Goal: Task Accomplishment & Management: Use online tool/utility

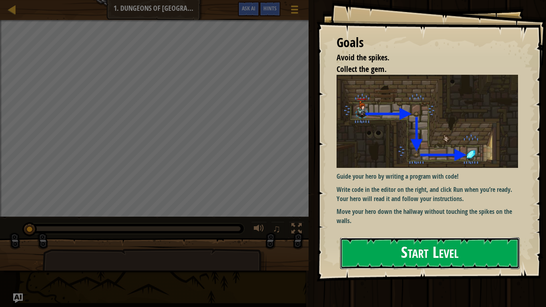
click at [400, 246] on button "Start Level" at bounding box center [429, 253] width 179 height 32
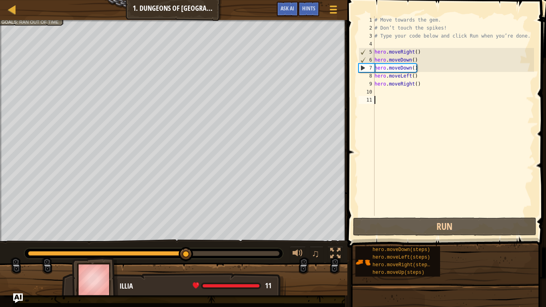
click at [398, 83] on div "# Move towards the gem. # Don’t touch the spikes! # Type your code below and cl…" at bounding box center [453, 124] width 161 height 216
type textarea "hero.moveRight()"
click at [382, 85] on div "# Move towards the gem. # Don’t touch the spikes! # Type your code below and cl…" at bounding box center [453, 124] width 161 height 216
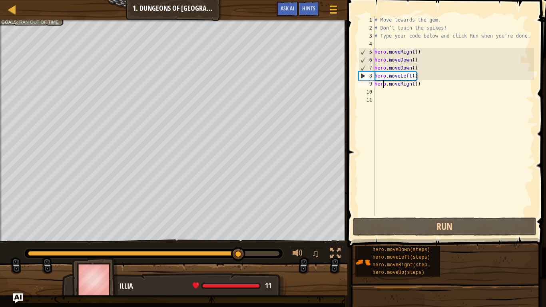
click at [416, 88] on div "# Move towards the gem. # Don’t touch the spikes! # Type your code below and cl…" at bounding box center [453, 124] width 161 height 216
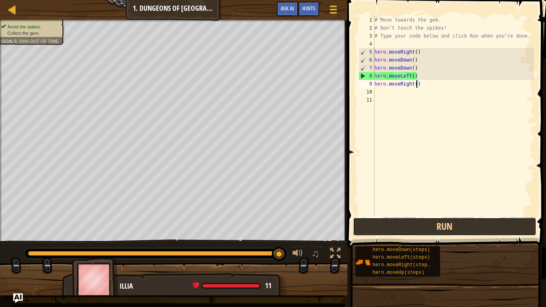
click at [411, 221] on button "Run" at bounding box center [444, 226] width 183 height 18
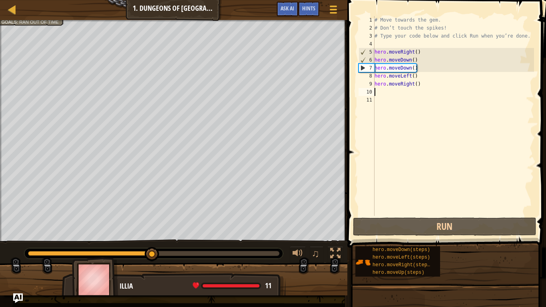
click at [377, 92] on div "# Move towards the gem. # Don’t touch the spikes! # Type your code below and cl…" at bounding box center [453, 124] width 161 height 216
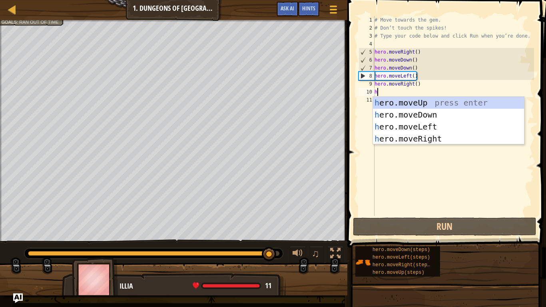
scroll to position [4, 0]
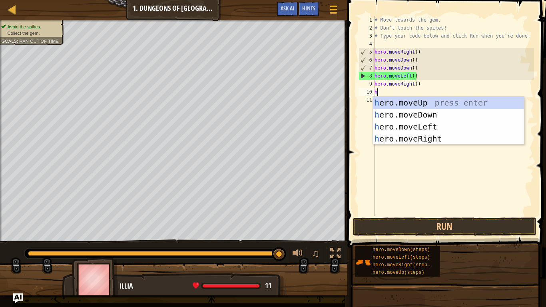
type textarea "he"
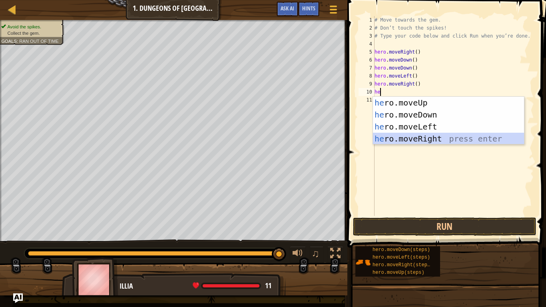
click at [415, 135] on div "he ro.moveUp press enter he ro.moveDown press enter he ro.moveLeft press enter …" at bounding box center [448, 133] width 151 height 72
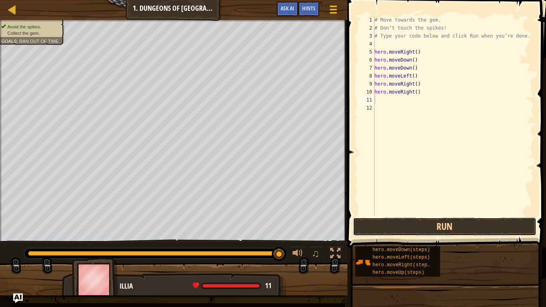
click at [422, 224] on button "Run" at bounding box center [444, 226] width 183 height 18
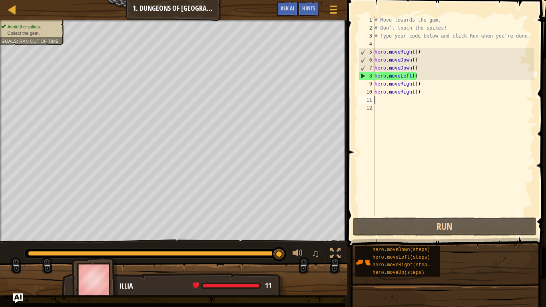
click at [17, 35] on span "Collect the gem." at bounding box center [24, 32] width 32 height 5
click at [291, 12] on button "Ask AI" at bounding box center [287, 9] width 22 height 15
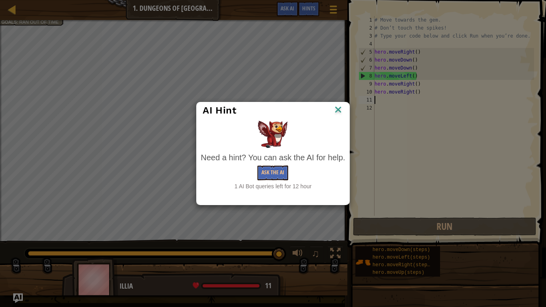
click at [339, 108] on img at bounding box center [338, 110] width 10 height 12
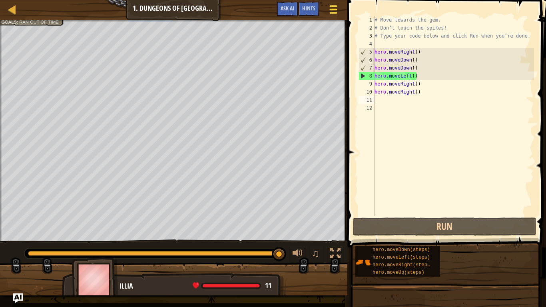
click at [333, 5] on span at bounding box center [333, 6] width 8 height 2
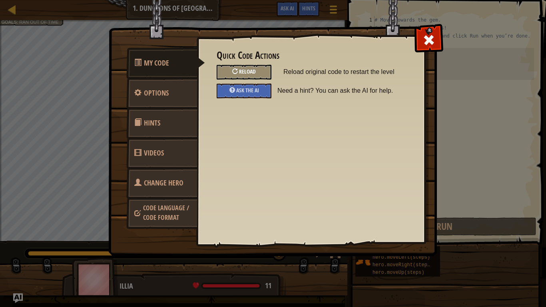
click at [239, 71] on div "Reload" at bounding box center [244, 72] width 55 height 15
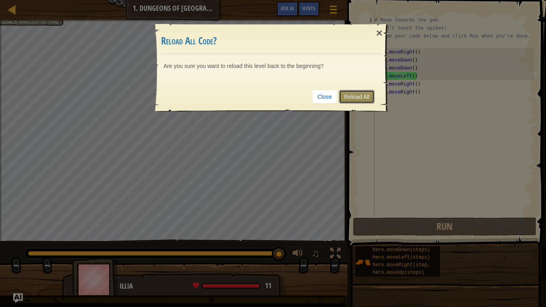
click at [344, 95] on link "Reload All" at bounding box center [357, 97] width 36 height 14
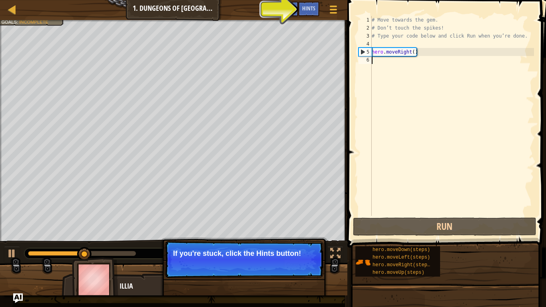
type textarea "h"
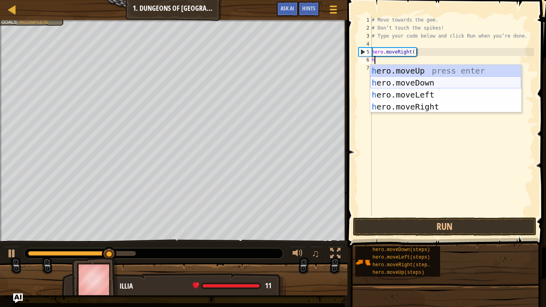
click at [407, 85] on div "h ero.moveUp press enter h ero.moveDown press enter h ero.moveLeft press enter …" at bounding box center [445, 101] width 151 height 72
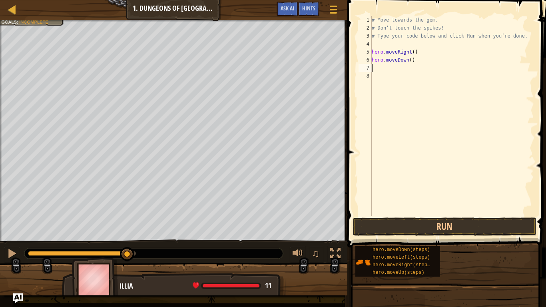
type textarea "h"
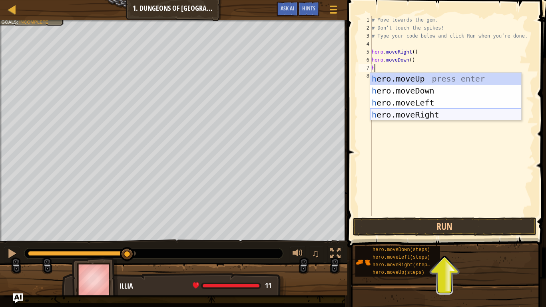
click at [460, 113] on div "h ero.moveUp press enter h ero.moveDown press enter h ero.moveLeft press enter …" at bounding box center [445, 109] width 151 height 72
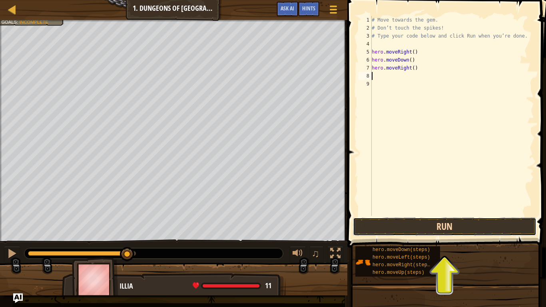
click at [445, 225] on button "Run" at bounding box center [444, 226] width 183 height 18
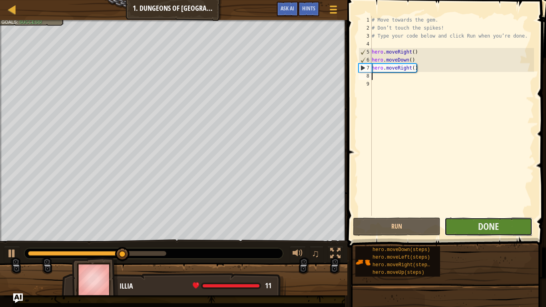
click at [466, 223] on button "Done" at bounding box center [488, 226] width 88 height 18
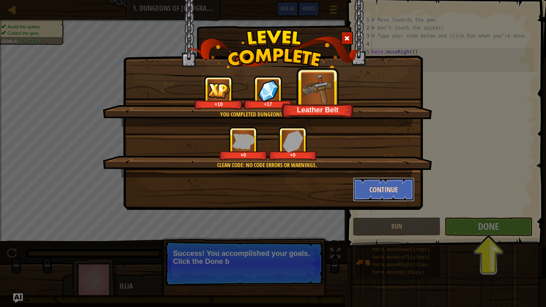
click at [373, 185] on button "Continue" at bounding box center [384, 189] width 62 height 24
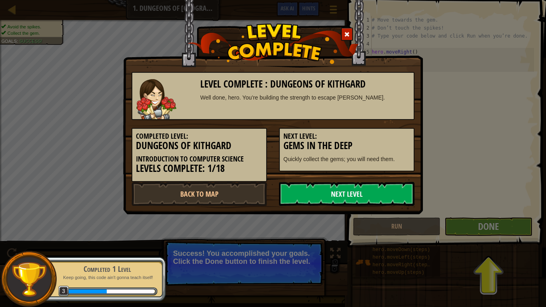
click at [326, 191] on link "Next Level" at bounding box center [346, 194] width 135 height 24
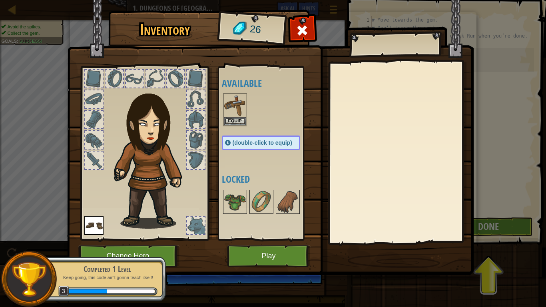
click at [315, 248] on img at bounding box center [270, 130] width 406 height 290
click at [294, 253] on button "Play" at bounding box center [269, 256] width 84 height 22
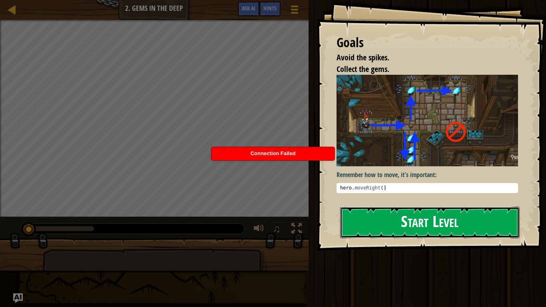
click at [467, 225] on button "Start Level" at bounding box center [429, 223] width 179 height 32
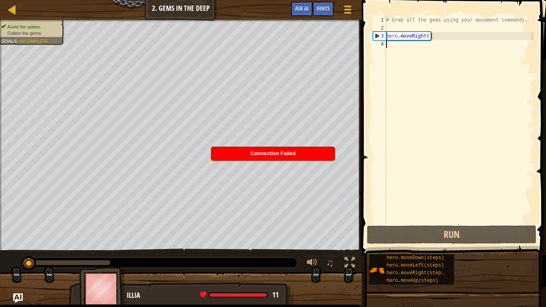
type textarea "h"
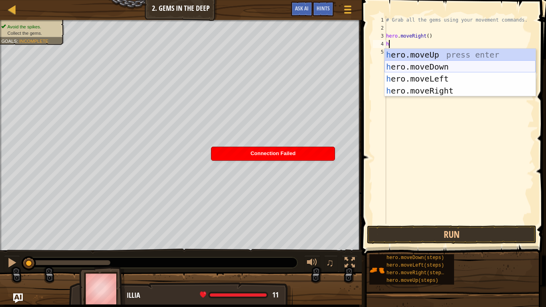
click at [414, 65] on div "h ero.moveUp press enter h ero.moveDown press enter h ero.moveLeft press enter …" at bounding box center [459, 85] width 151 height 72
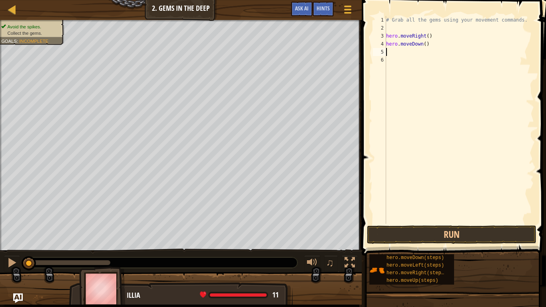
click at [392, 54] on div "# Grab all the gems using your movement commands. hero . moveRight ( ) hero . m…" at bounding box center [458, 128] width 149 height 224
type textarea "h"
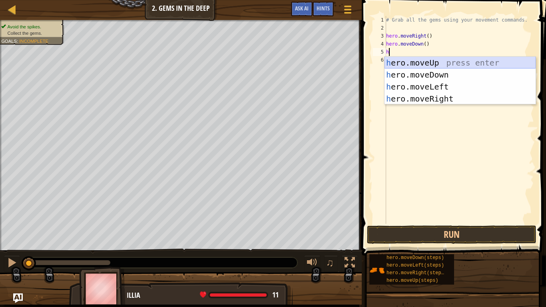
click at [407, 63] on div "h ero.moveUp press enter h ero.moveDown press enter h ero.moveLeft press enter …" at bounding box center [459, 93] width 151 height 72
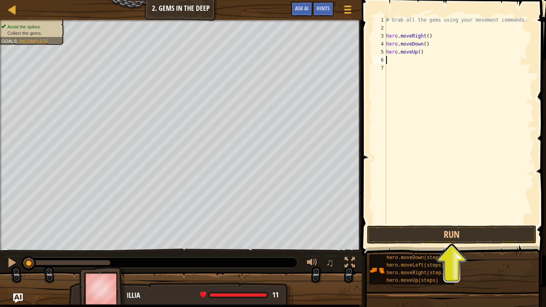
type textarea "h"
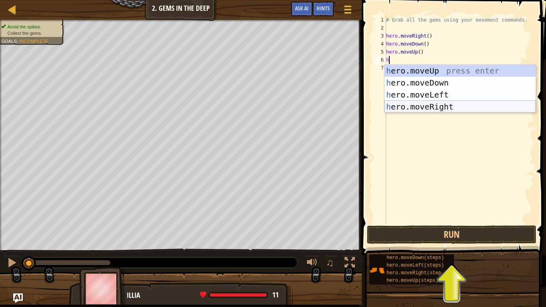
click at [409, 104] on div "h ero.moveUp press enter h ero.moveDown press enter h ero.moveLeft press enter …" at bounding box center [459, 101] width 151 height 72
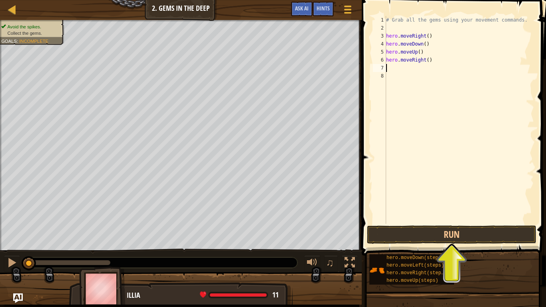
type textarea "h"
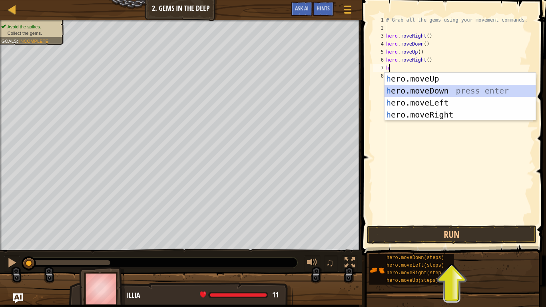
click at [401, 91] on div "h ero.moveUp press enter h ero.moveDown press enter h ero.moveLeft press enter …" at bounding box center [459, 109] width 151 height 72
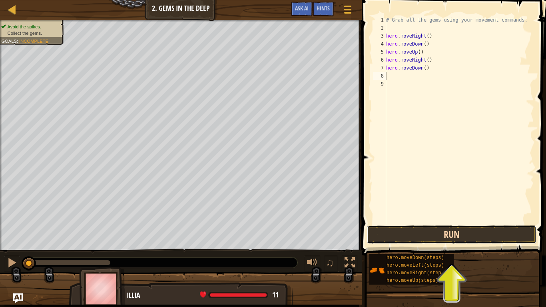
click at [392, 235] on button "Run" at bounding box center [451, 234] width 169 height 18
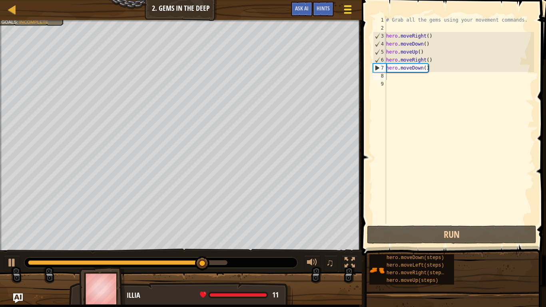
click at [343, 9] on div at bounding box center [347, 10] width 11 height 12
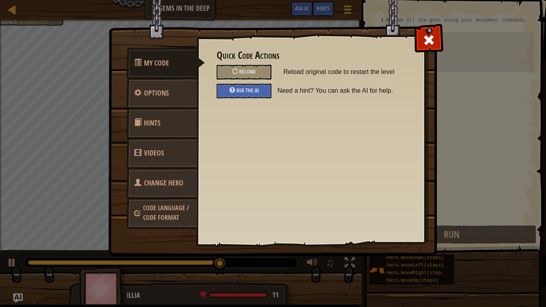
click at [258, 58] on h3 "Quick Code Actions" at bounding box center [311, 55] width 188 height 11
click at [252, 69] on span "Reload" at bounding box center [247, 72] width 17 height 8
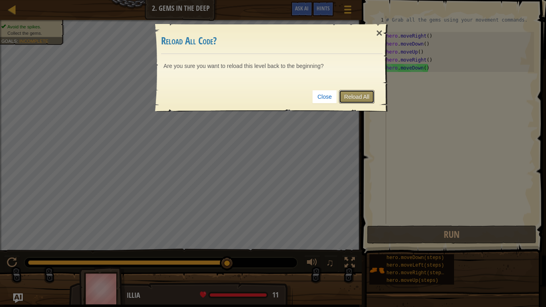
click at [357, 97] on link "Reload All" at bounding box center [357, 97] width 36 height 14
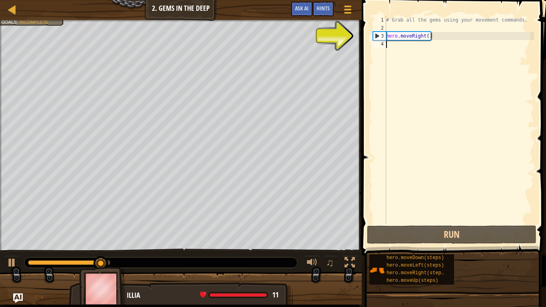
type textarea "h"
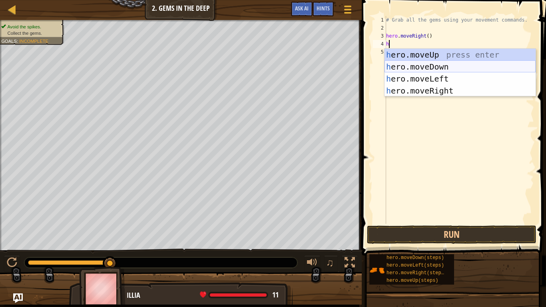
click at [424, 66] on div "h ero.moveUp press enter h ero.moveDown press enter h ero.moveLeft press enter …" at bounding box center [459, 85] width 151 height 72
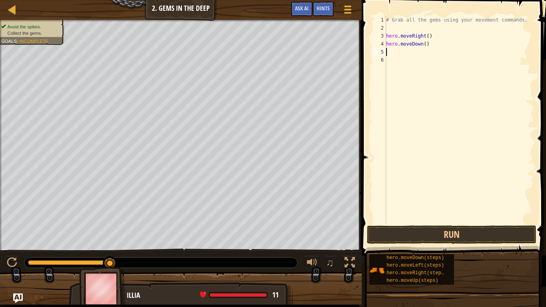
type textarea "h"
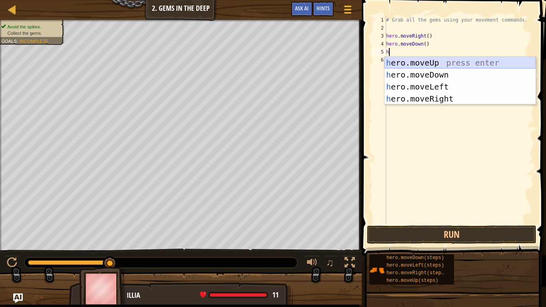
click at [410, 63] on div "h ero.moveUp press enter h ero.moveDown press enter h ero.moveLeft press enter …" at bounding box center [459, 93] width 151 height 72
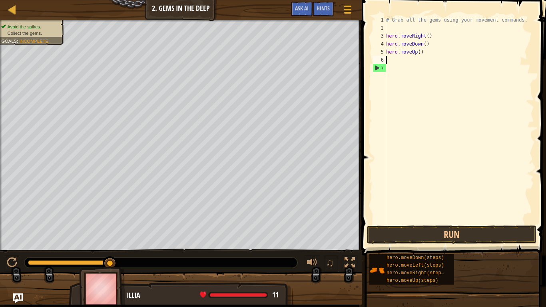
type textarea "h"
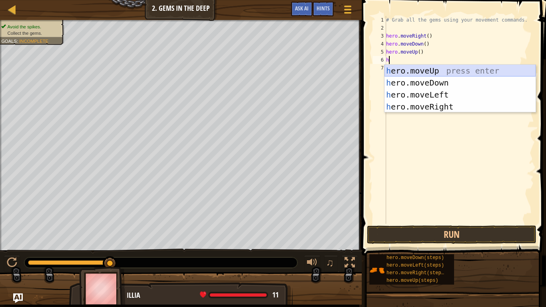
click at [413, 69] on div "h ero.moveUp press enter h ero.moveDown press enter h ero.moveLeft press enter …" at bounding box center [459, 101] width 151 height 72
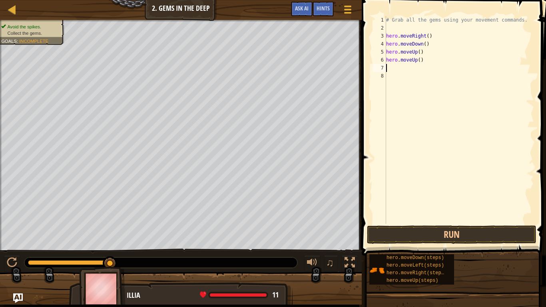
click at [413, 70] on div "# Grab all the gems using your movement commands. hero . moveRight ( ) hero . m…" at bounding box center [458, 128] width 149 height 224
type textarea "h"
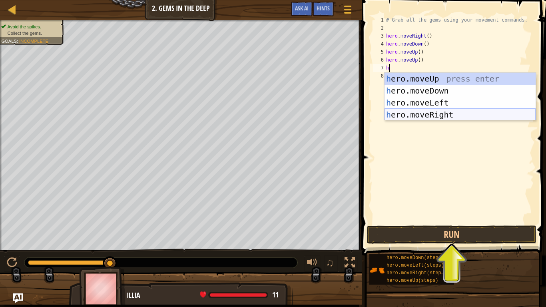
click at [436, 111] on div "h ero.moveUp press enter h ero.moveDown press enter h ero.moveLeft press enter …" at bounding box center [459, 109] width 151 height 72
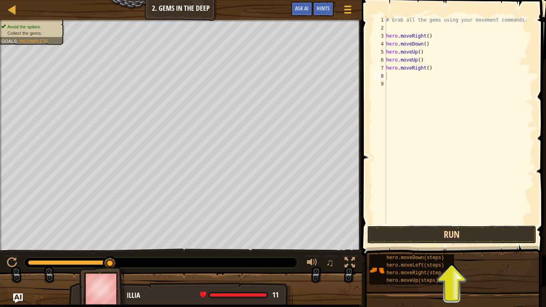
click at [430, 231] on button "Run" at bounding box center [451, 234] width 169 height 18
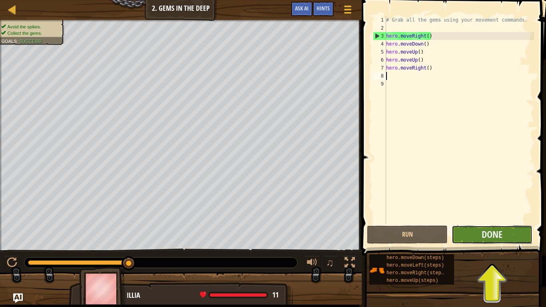
click at [493, 242] on button "Done" at bounding box center [491, 234] width 81 height 18
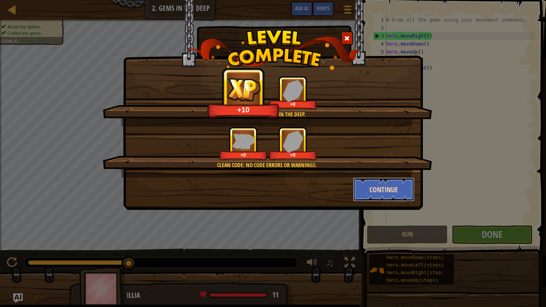
click at [383, 189] on button "Continue" at bounding box center [384, 189] width 62 height 24
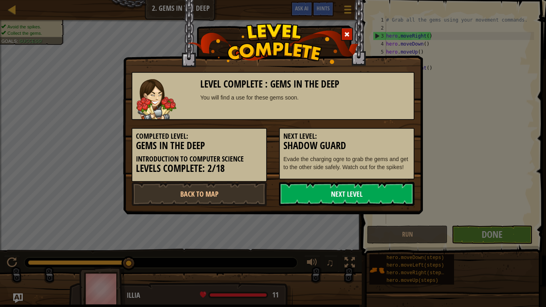
click at [362, 201] on link "Next Level" at bounding box center [346, 194] width 135 height 24
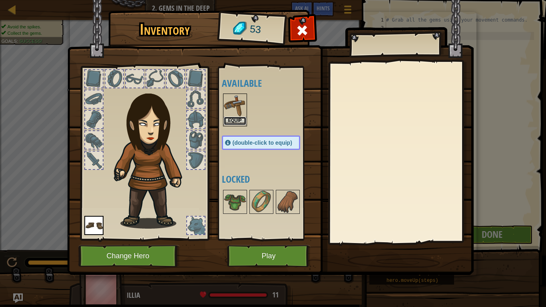
click at [235, 120] on button "Equip" at bounding box center [235, 121] width 22 height 8
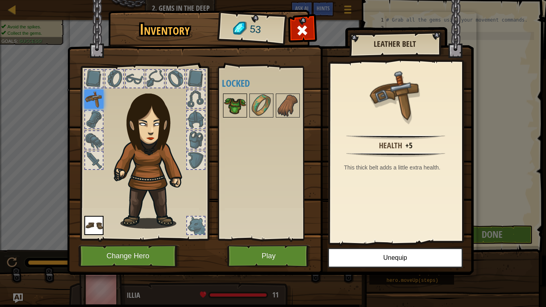
click at [231, 110] on img at bounding box center [235, 105] width 22 height 22
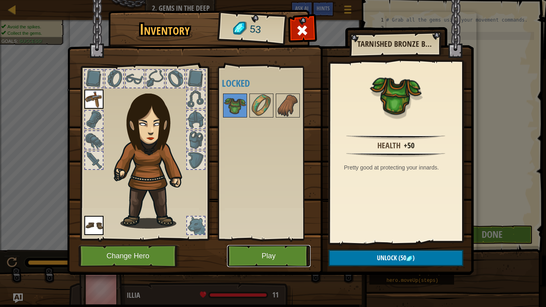
click at [268, 250] on button "Play" at bounding box center [269, 256] width 84 height 22
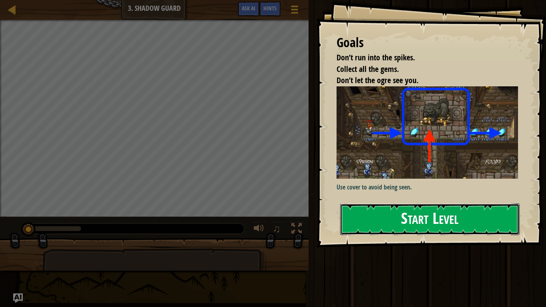
click at [432, 225] on button "Start Level" at bounding box center [429, 219] width 179 height 32
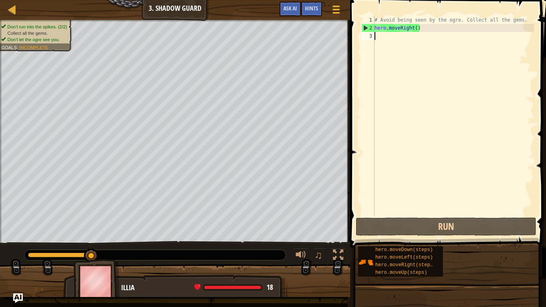
click at [392, 38] on div "# Avoid being seen by the ogre. Collect all the gems. hero . moveRight ( )" at bounding box center [453, 124] width 161 height 216
type textarea "h"
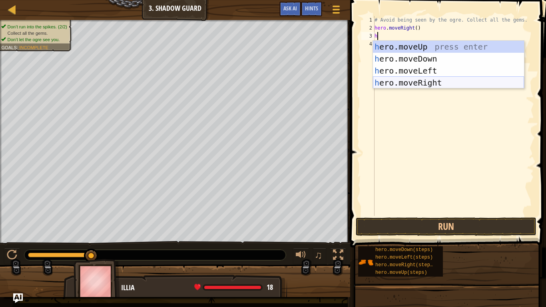
click at [398, 86] on div "h ero.moveUp press enter h ero.moveDown press enter h ero.moveLeft press enter …" at bounding box center [448, 77] width 151 height 72
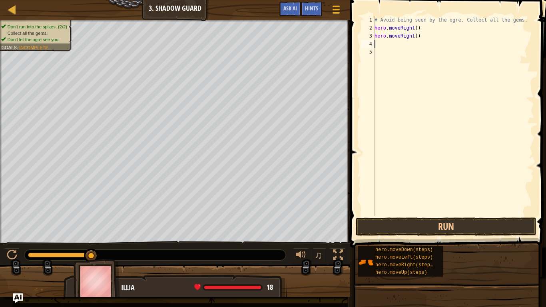
type textarea "h"
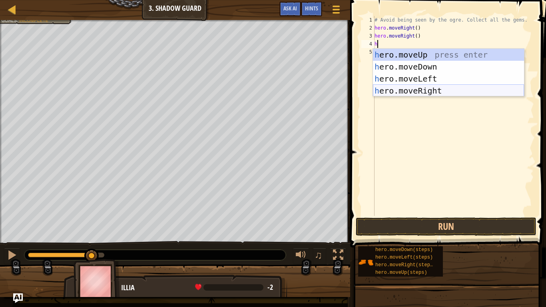
click at [398, 88] on div "h ero.moveUp press enter h ero.moveDown press enter h ero.moveLeft press enter …" at bounding box center [448, 85] width 151 height 72
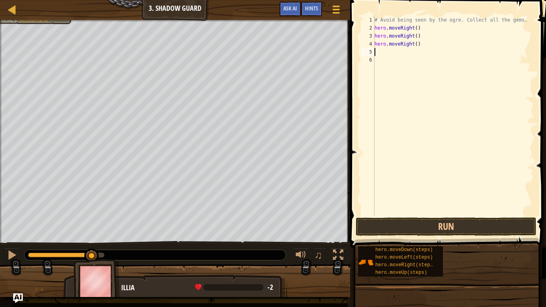
type textarea "h"
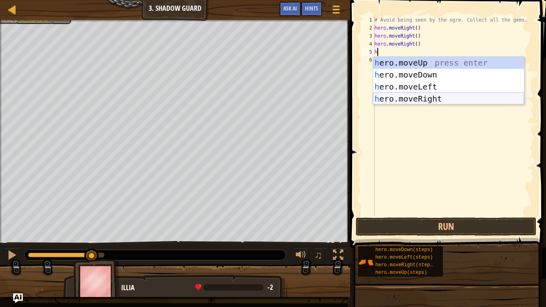
click at [417, 101] on div "h ero.moveUp press enter h ero.moveDown press enter h ero.moveLeft press enter …" at bounding box center [448, 93] width 151 height 72
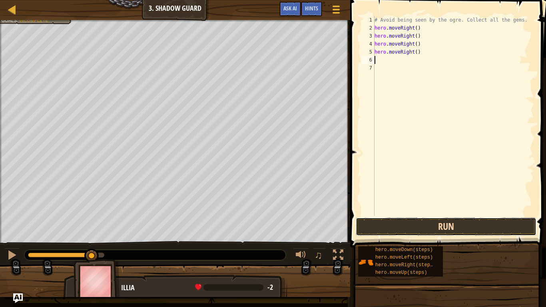
click at [391, 227] on button "Run" at bounding box center [446, 226] width 181 height 18
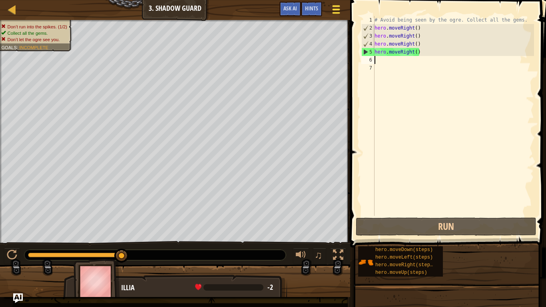
click at [332, 6] on span at bounding box center [336, 6] width 8 height 2
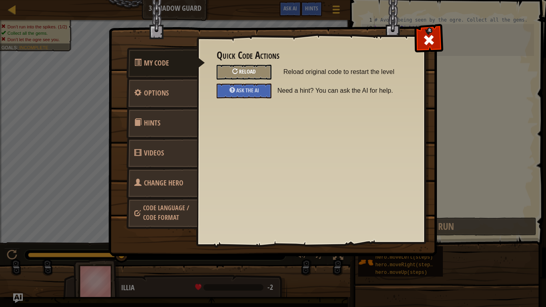
click at [247, 72] on span "Reload" at bounding box center [247, 72] width 17 height 8
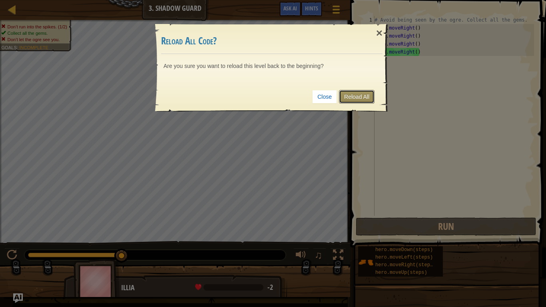
click at [352, 95] on link "Reload All" at bounding box center [357, 97] width 36 height 14
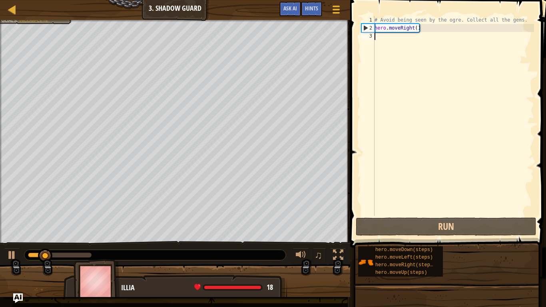
click at [390, 38] on div "# Avoid being seen by the ogre. Collect all the gems. hero . moveRight ( )" at bounding box center [453, 124] width 161 height 216
type textarea "h"
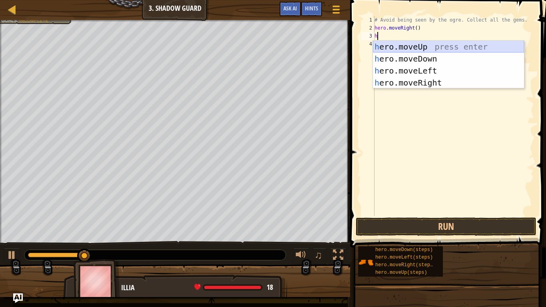
click at [425, 48] on div "h ero.moveUp press enter h ero.moveDown press enter h ero.moveLeft press enter …" at bounding box center [448, 77] width 151 height 72
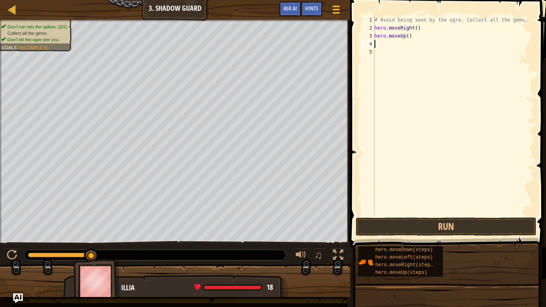
type textarea "h"
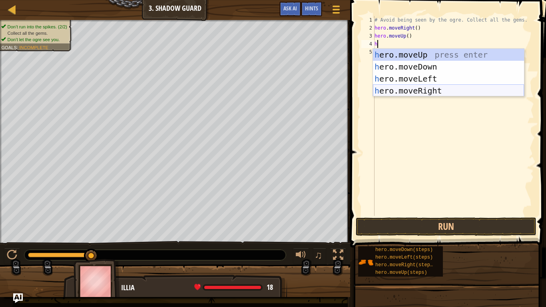
click at [441, 90] on div "h ero.moveUp press enter h ero.moveDown press enter h ero.moveLeft press enter …" at bounding box center [448, 85] width 151 height 72
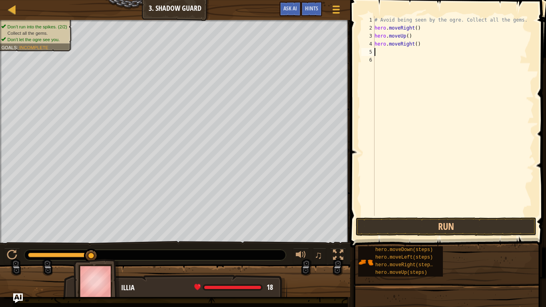
type textarea "h"
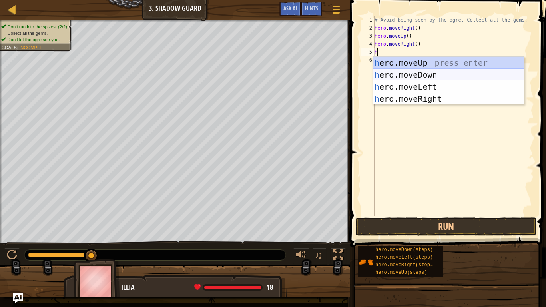
click at [417, 76] on div "h ero.moveUp press enter h ero.moveDown press enter h ero.moveLeft press enter …" at bounding box center [448, 93] width 151 height 72
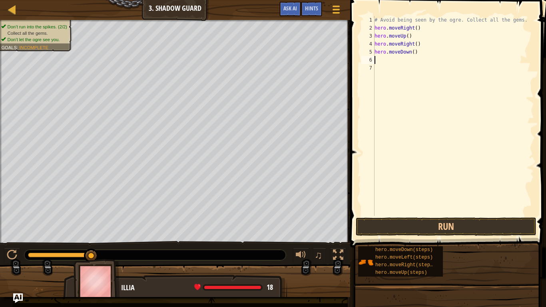
type textarea "h"
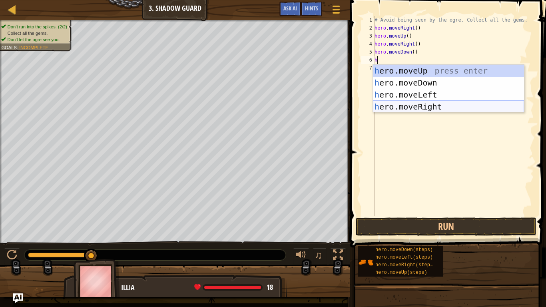
click at [422, 105] on div "h ero.moveUp press enter h ero.moveDown press enter h ero.moveLeft press enter …" at bounding box center [448, 101] width 151 height 72
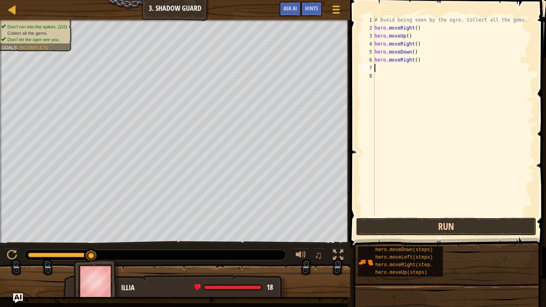
click at [438, 218] on button "Run" at bounding box center [446, 226] width 181 height 18
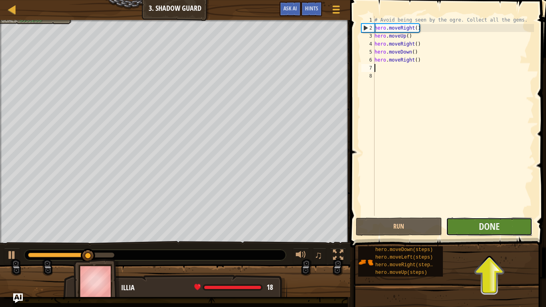
click at [502, 231] on button "Done" at bounding box center [489, 226] width 86 height 18
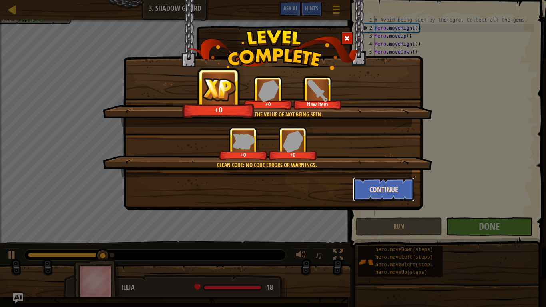
click at [386, 195] on button "Continue" at bounding box center [384, 189] width 62 height 24
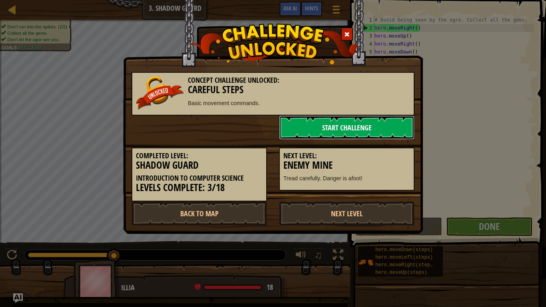
click at [360, 123] on link "Start Challenge" at bounding box center [346, 127] width 135 height 24
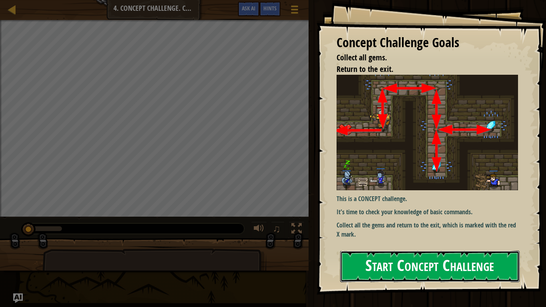
click at [416, 264] on button "Start Concept Challenge" at bounding box center [429, 267] width 179 height 32
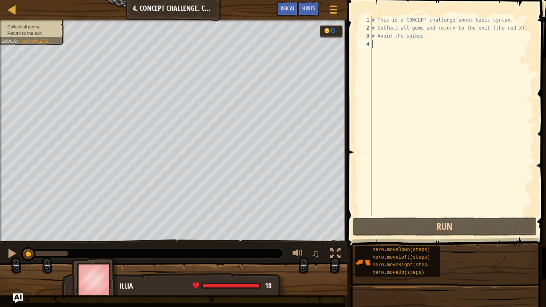
type textarea "h"
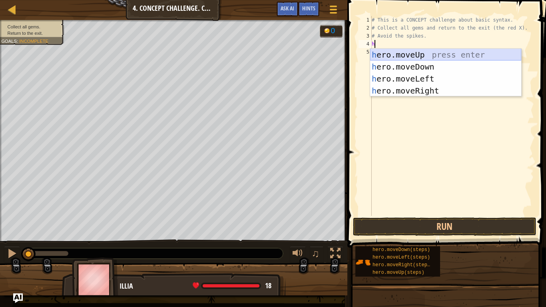
click at [384, 52] on div "h ero.moveUp press enter h ero.moveDown press enter h ero.moveLeft press enter …" at bounding box center [445, 85] width 151 height 72
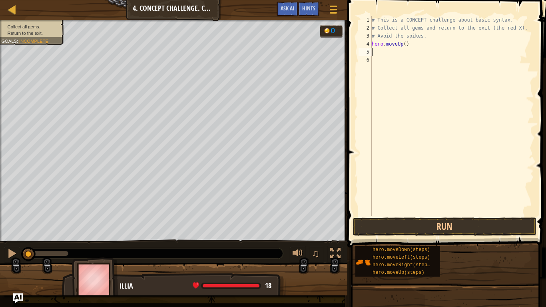
type textarea "h"
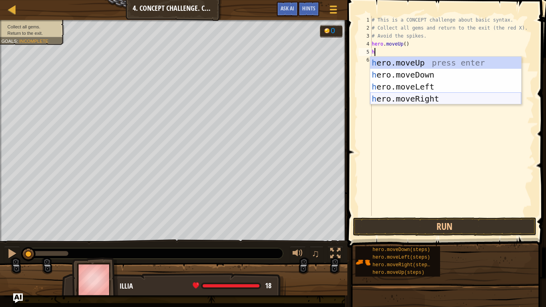
click at [431, 98] on div "h ero.moveUp press enter h ero.moveDown press enter h ero.moveLeft press enter …" at bounding box center [445, 93] width 151 height 72
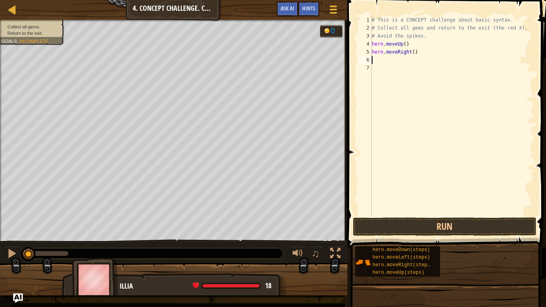
type textarea "h"
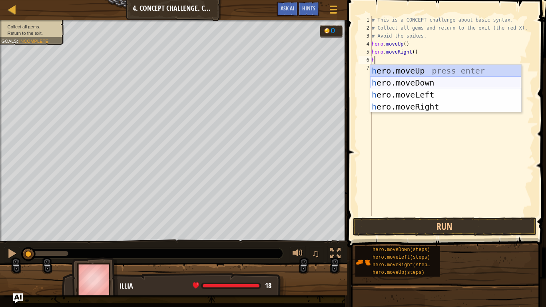
click at [413, 87] on div "h ero.moveUp press enter h ero.moveDown press enter h ero.moveLeft press enter …" at bounding box center [445, 101] width 151 height 72
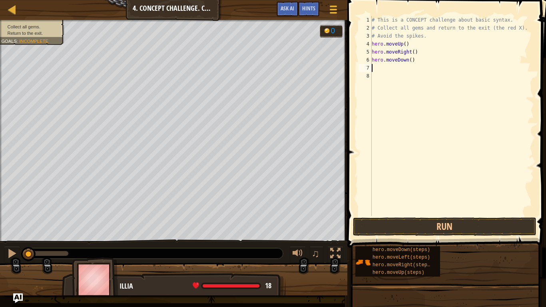
type textarea "h"
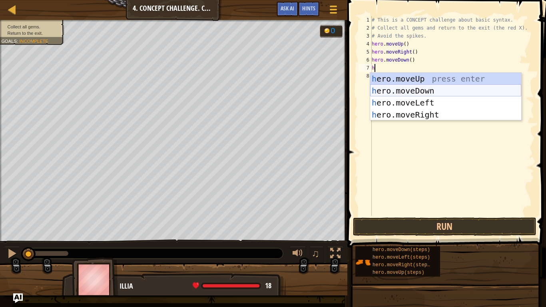
click at [414, 91] on div "h ero.moveUp press enter h ero.moveDown press enter h ero.moveLeft press enter …" at bounding box center [445, 109] width 151 height 72
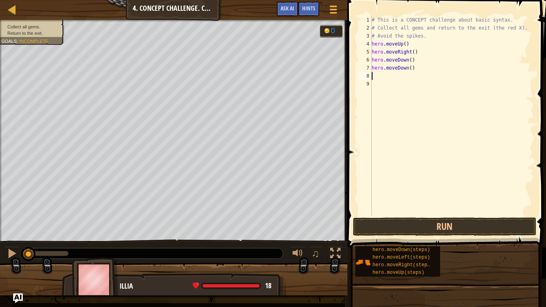
type textarea "h"
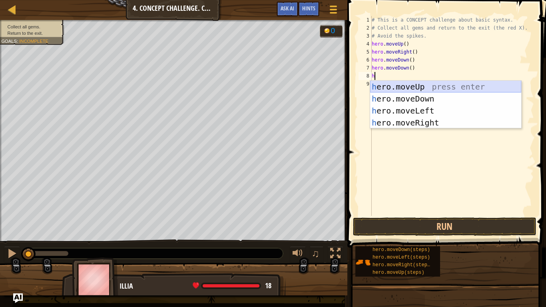
click at [411, 88] on div "h ero.moveUp press enter h ero.moveDown press enter h ero.moveLeft press enter …" at bounding box center [445, 117] width 151 height 72
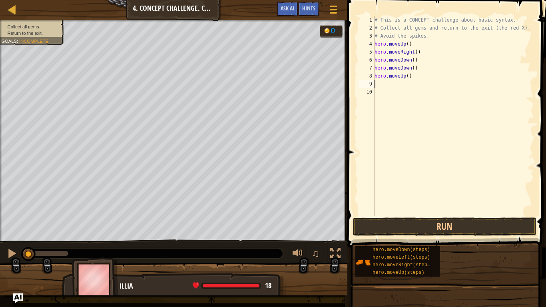
type textarea "h"
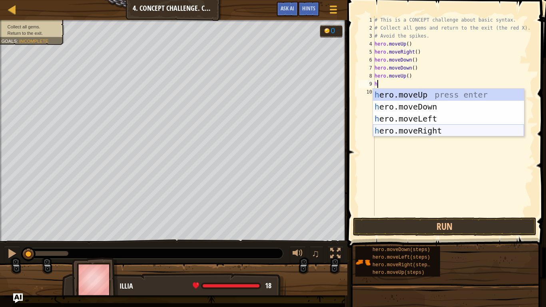
click at [435, 132] on div "h ero.moveUp press enter h ero.moveDown press enter h ero.moveLeft press enter …" at bounding box center [448, 125] width 151 height 72
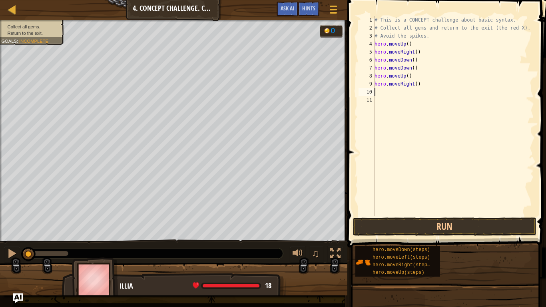
type textarea "h"
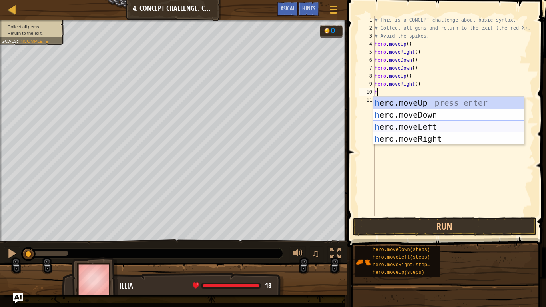
click at [413, 129] on div "h ero.moveUp press enter h ero.moveDown press enter h ero.moveLeft press enter …" at bounding box center [448, 133] width 151 height 72
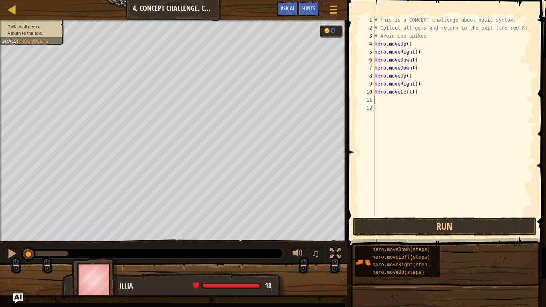
type textarea "h"
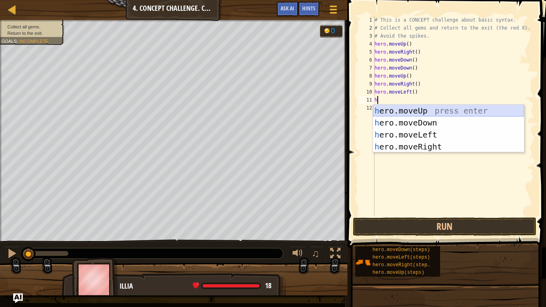
click at [412, 110] on div "h ero.moveUp press enter h ero.moveDown press enter h ero.moveLeft press enter …" at bounding box center [448, 141] width 151 height 72
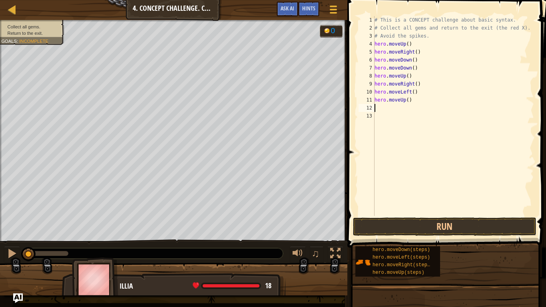
type textarea "h"
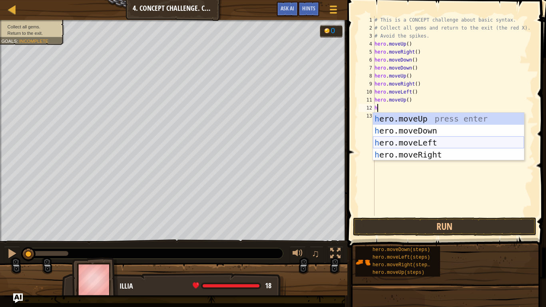
click at [398, 143] on div "h ero.moveUp press enter h ero.moveDown press enter h ero.moveLeft press enter …" at bounding box center [448, 149] width 151 height 72
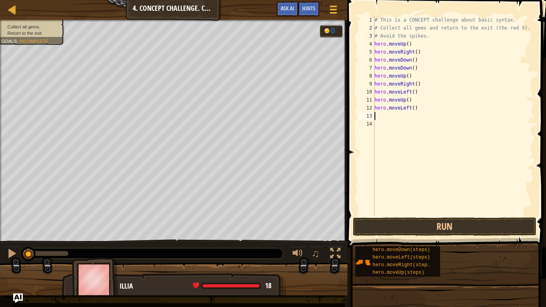
type textarea "h"
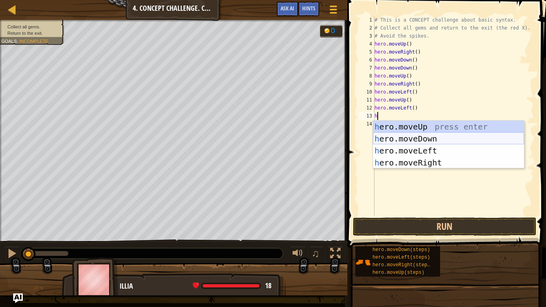
click at [410, 141] on div "h ero.moveUp press enter h ero.moveDown press enter h ero.moveLeft press enter …" at bounding box center [448, 157] width 151 height 72
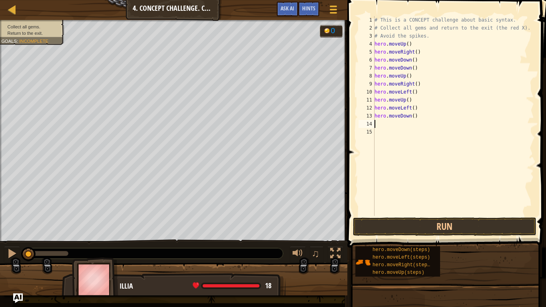
type textarea "h"
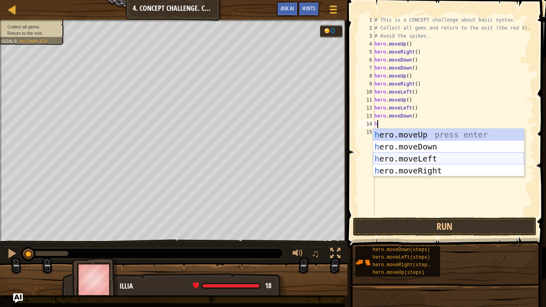
click at [418, 160] on div "h ero.moveUp press enter h ero.moveDown press enter h ero.moveLeft press enter …" at bounding box center [448, 165] width 151 height 72
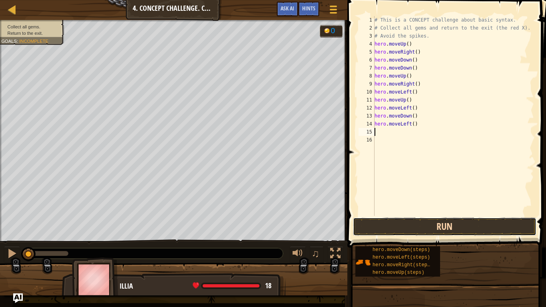
click at [411, 221] on button "Run" at bounding box center [444, 226] width 183 height 18
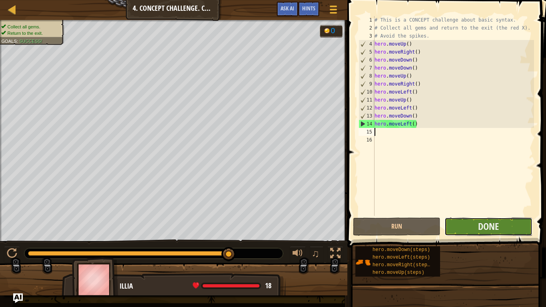
click at [470, 224] on button "Done" at bounding box center [488, 226] width 88 height 18
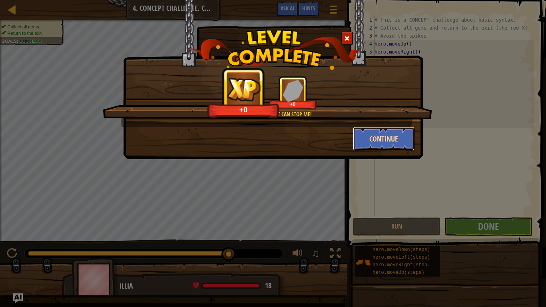
click at [394, 137] on button "Continue" at bounding box center [384, 139] width 62 height 24
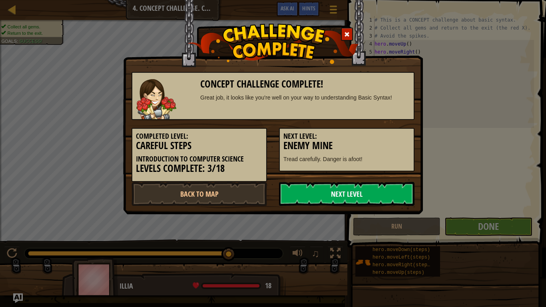
click at [382, 190] on link "Next Level" at bounding box center [346, 194] width 135 height 24
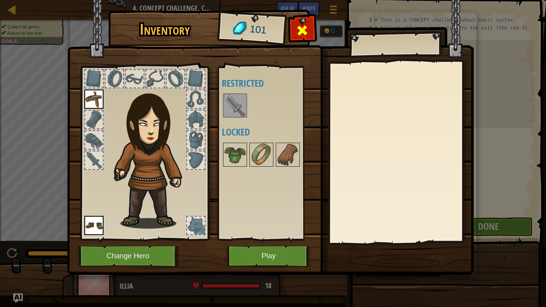
click at [302, 30] on span at bounding box center [302, 30] width 13 height 13
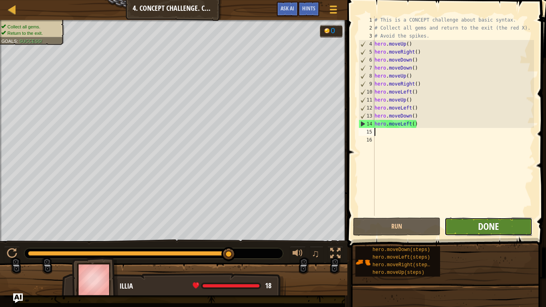
click at [493, 226] on span "Done" at bounding box center [488, 226] width 21 height 13
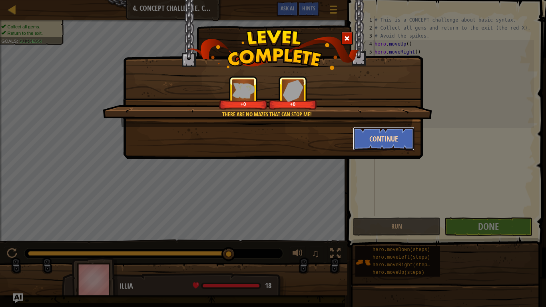
click at [378, 142] on button "Continue" at bounding box center [384, 139] width 62 height 24
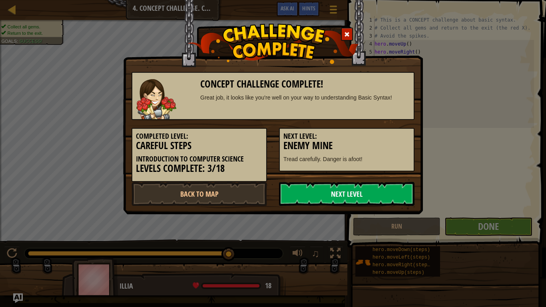
click at [382, 188] on link "Next Level" at bounding box center [346, 194] width 135 height 24
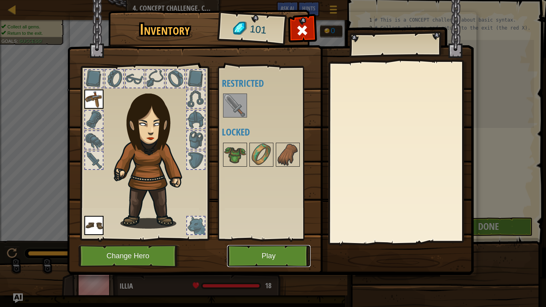
click at [296, 255] on button "Play" at bounding box center [269, 256] width 84 height 22
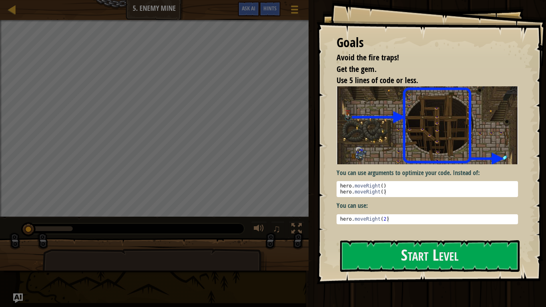
click at [378, 230] on div "You can use arguments to optimize your code. Instead of: 1 2 hero . moveRight (…" at bounding box center [426, 159] width 181 height 146
click at [395, 247] on button "Start Level" at bounding box center [429, 256] width 179 height 32
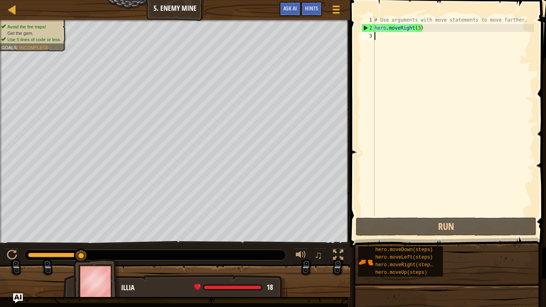
type textarea "h"
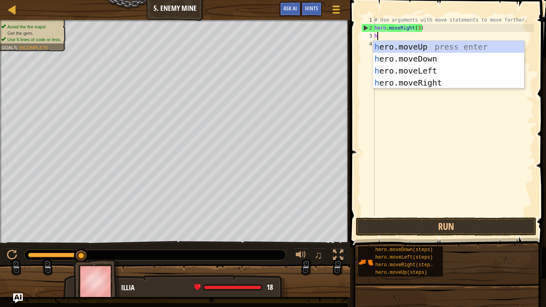
scroll to position [4, 0]
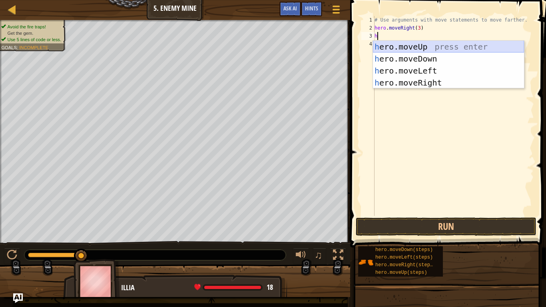
click at [384, 45] on div "h ero.moveUp press enter h ero.moveDown press enter h ero.moveLeft press enter …" at bounding box center [448, 77] width 151 height 72
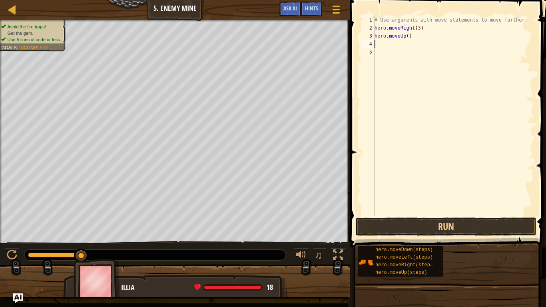
type textarea "h"
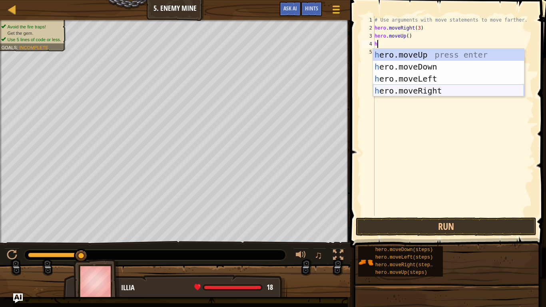
click at [404, 91] on div "h ero.moveUp press enter h ero.moveDown press enter h ero.moveLeft press enter …" at bounding box center [448, 85] width 151 height 72
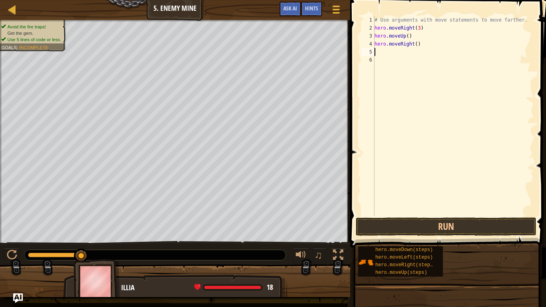
type textarea "h"
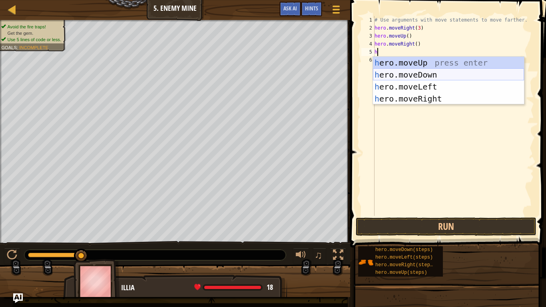
click at [406, 74] on div "h ero.moveUp press enter h ero.moveDown press enter h ero.moveLeft press enter …" at bounding box center [448, 93] width 151 height 72
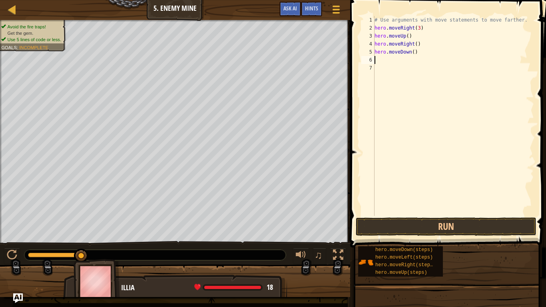
type textarea "h"
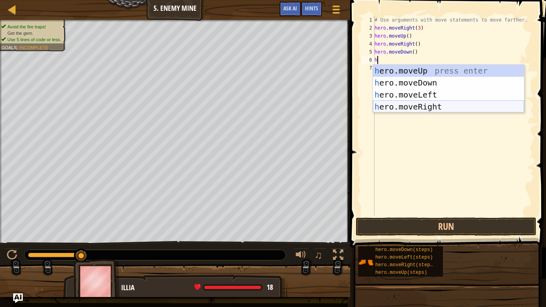
click at [412, 107] on div "h ero.moveUp press enter h ero.moveDown press enter h ero.moveLeft press enter …" at bounding box center [448, 101] width 151 height 72
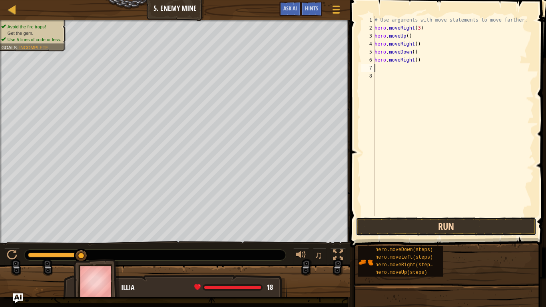
click at [432, 225] on button "Run" at bounding box center [446, 226] width 181 height 18
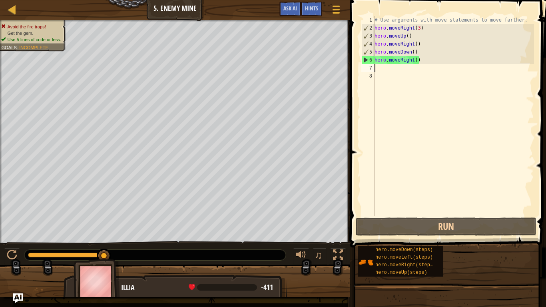
click at [368, 60] on div "6" at bounding box center [368, 60] width 13 height 8
click at [366, 61] on div "6" at bounding box center [368, 60] width 13 height 8
type textarea "hero.moveRight()"
click at [334, 9] on span at bounding box center [336, 10] width 8 height 2
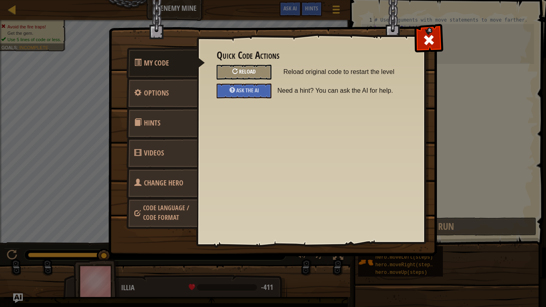
click at [257, 72] on div "Reload" at bounding box center [244, 72] width 55 height 15
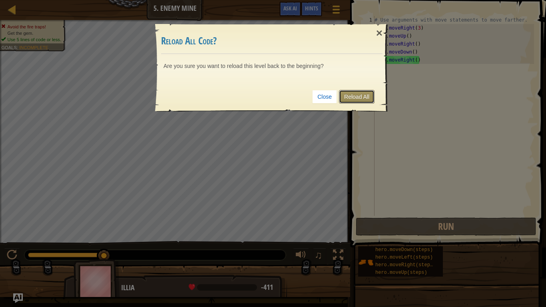
click at [364, 97] on link "Reload All" at bounding box center [357, 97] width 36 height 14
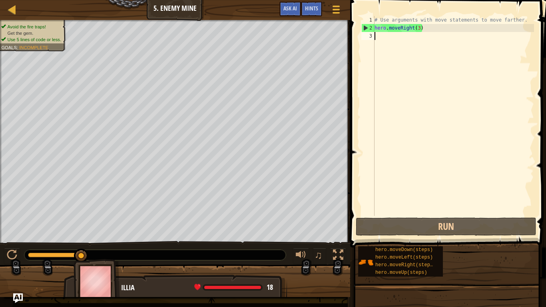
type textarea "h"
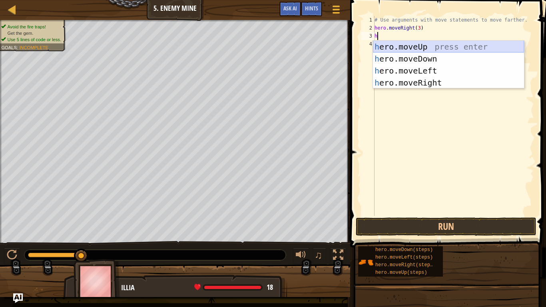
click at [389, 46] on div "h ero.moveUp press enter h ero.moveDown press enter h ero.moveLeft press enter …" at bounding box center [448, 77] width 151 height 72
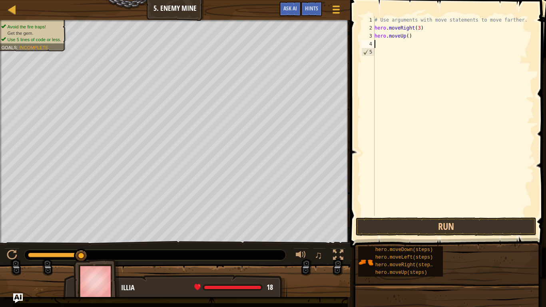
type textarea "h"
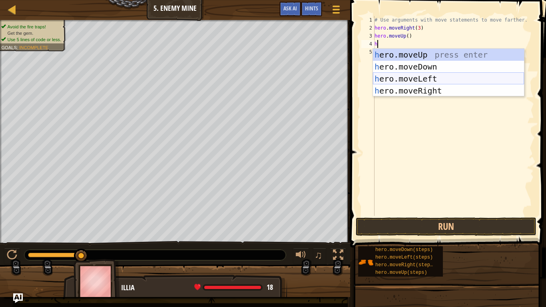
click at [410, 80] on div "h ero.moveUp press enter h ero.moveDown press enter h ero.moveLeft press enter …" at bounding box center [448, 85] width 151 height 72
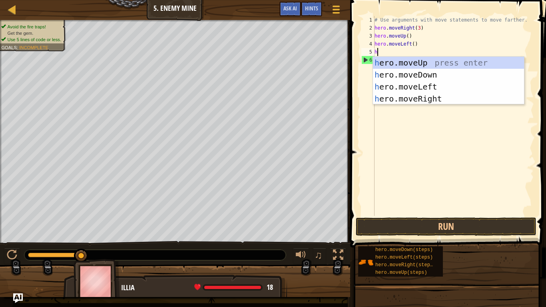
type textarea "h"
click at [392, 76] on div "h ero.moveUp press enter h ero.moveDown press enter h ero.moveLeft press enter …" at bounding box center [448, 93] width 151 height 72
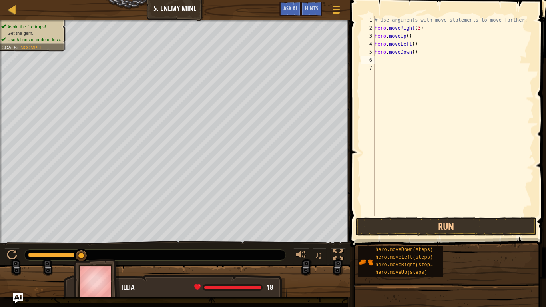
type textarea "h"
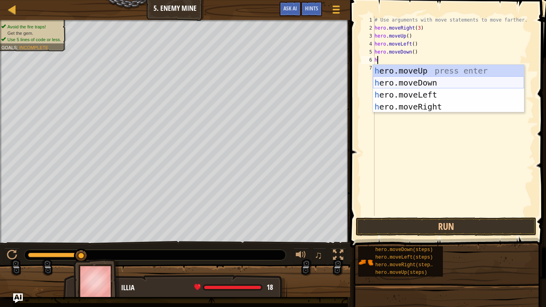
click at [397, 82] on div "h ero.moveUp press enter h ero.moveDown press enter h ero.moveLeft press enter …" at bounding box center [448, 101] width 151 height 72
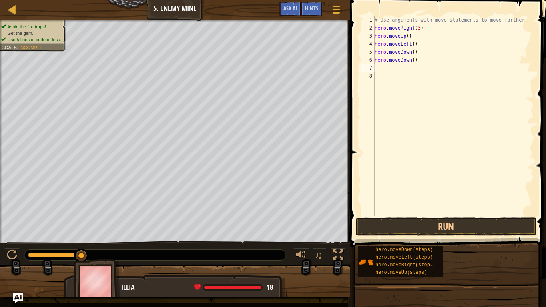
type textarea "h"
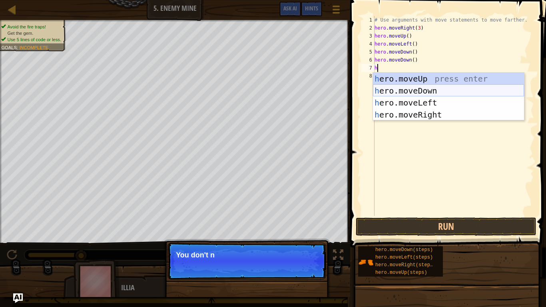
click at [398, 89] on div "h ero.moveUp press enter h ero.moveDown press enter h ero.moveLeft press enter …" at bounding box center [448, 109] width 151 height 72
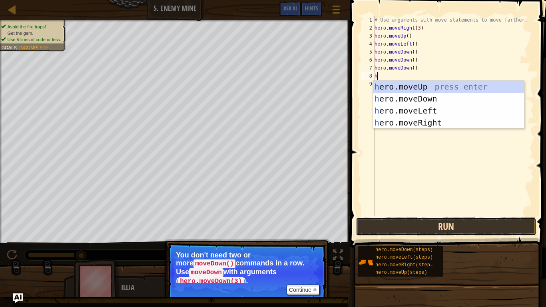
click at [415, 224] on button "Run" at bounding box center [446, 226] width 181 height 18
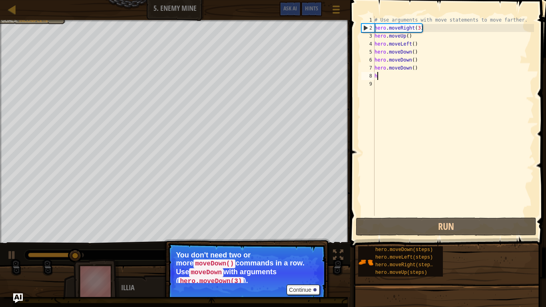
click at [416, 28] on div "# Use arguments with move statements to move farther. hero . moveRight ( 3 ) he…" at bounding box center [453, 124] width 161 height 216
click at [418, 27] on div "# Use arguments with move statements to move farther. hero . moveRight ( 3 ) he…" at bounding box center [453, 124] width 161 height 216
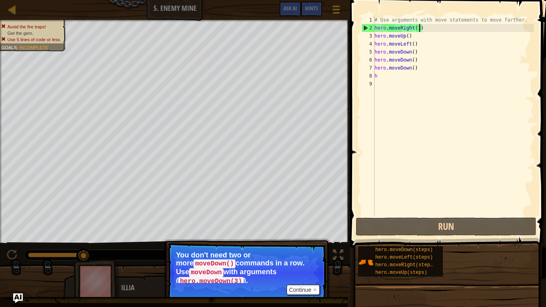
click at [419, 46] on div "# Use arguments with move statements to move farther. hero . moveRight ( 3 ) he…" at bounding box center [453, 124] width 161 height 216
click at [419, 70] on div "# Use arguments with move statements to move farther. hero . moveRight ( 3 ) he…" at bounding box center [453, 124] width 161 height 216
type textarea "hero.moveDown()"
click at [331, 4] on div at bounding box center [335, 10] width 11 height 12
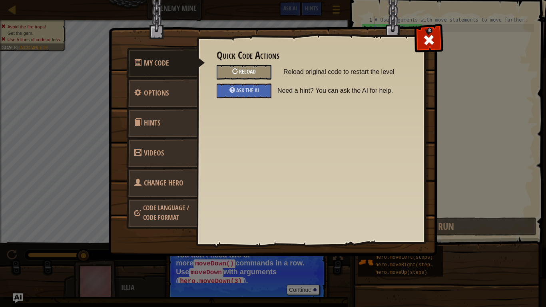
click at [251, 65] on div "Reload" at bounding box center [244, 72] width 55 height 15
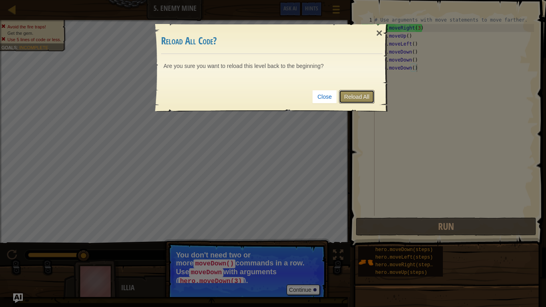
click at [358, 95] on link "Reload All" at bounding box center [357, 97] width 36 height 14
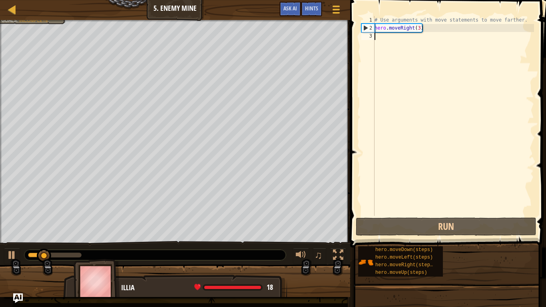
click at [402, 38] on div "# Use arguments with move statements to move farther. hero . moveRight ( 3 )" at bounding box center [453, 124] width 161 height 216
type textarea "h"
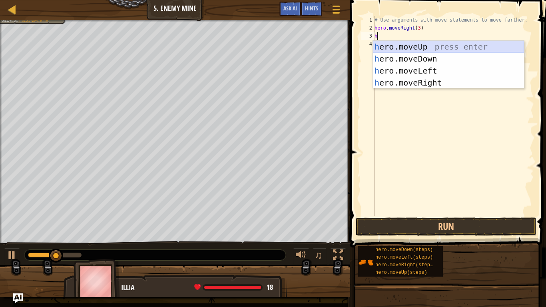
click at [405, 47] on div "h ero.moveUp press enter h ero.moveDown press enter h ero.moveLeft press enter …" at bounding box center [448, 77] width 151 height 72
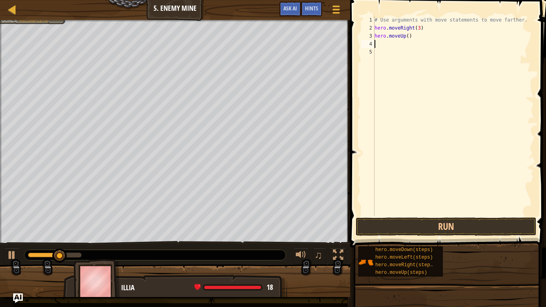
type textarea "h"
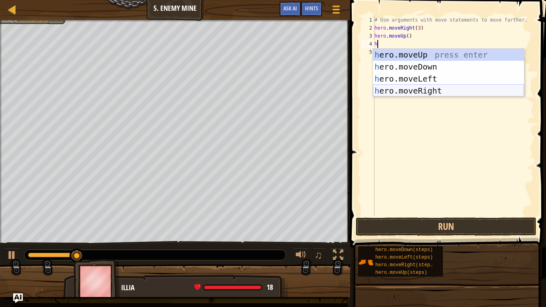
click at [427, 92] on div "h ero.moveUp press enter h ero.moveDown press enter h ero.moveLeft press enter …" at bounding box center [448, 85] width 151 height 72
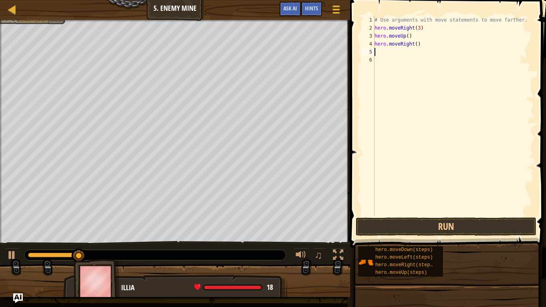
type textarea "h"
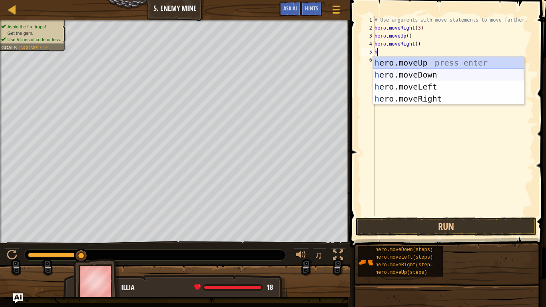
click at [423, 79] on div "h ero.moveUp press enter h ero.moveDown press enter h ero.moveLeft press enter …" at bounding box center [448, 93] width 151 height 72
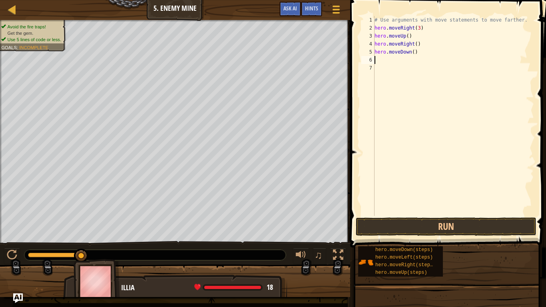
click at [412, 53] on div "# Use arguments with move statements to move farther. hero . moveRight ( 3 ) he…" at bounding box center [453, 124] width 161 height 216
type textarea "hero.moveDown(3)"
click at [387, 58] on div "# Use arguments with move statements to move farther. hero . moveRight ( 3 ) he…" at bounding box center [453, 124] width 161 height 216
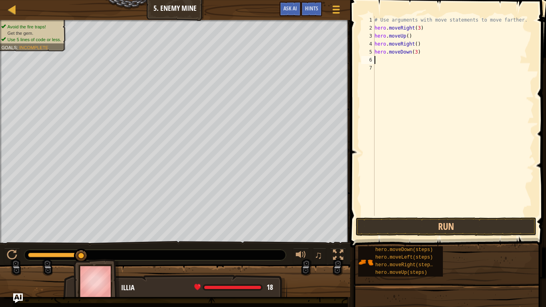
type textarea "h"
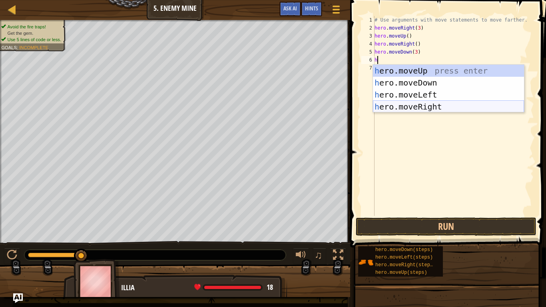
click at [404, 105] on div "h ero.moveUp press enter h ero.moveDown press enter h ero.moveLeft press enter …" at bounding box center [448, 101] width 151 height 72
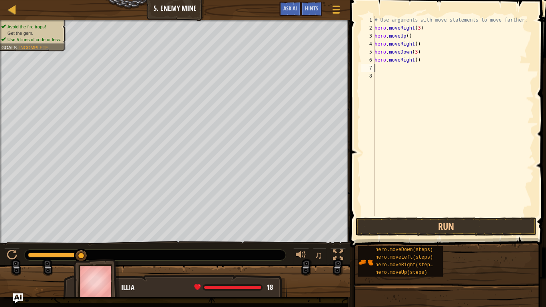
click at [416, 69] on div "# Use arguments with move statements to move farther. hero . moveRight ( 3 ) he…" at bounding box center [453, 124] width 161 height 216
click at [415, 60] on div "# Use arguments with move statements to move farther. hero . moveRight ( 3 ) he…" at bounding box center [453, 124] width 161 height 216
click at [417, 60] on div "# Use arguments with move statements to move farther. hero . moveRight ( 3 ) he…" at bounding box center [453, 124] width 161 height 216
type textarea "hero.moveRight(2)"
click at [507, 223] on button "Run" at bounding box center [446, 226] width 181 height 18
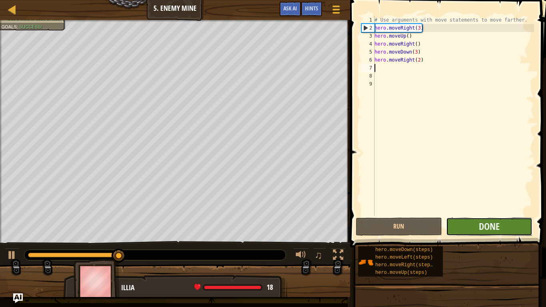
click at [508, 224] on button "Done" at bounding box center [489, 226] width 86 height 18
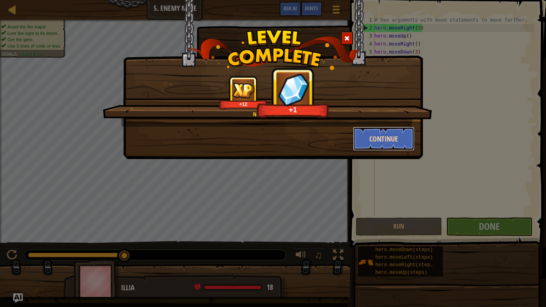
click at [386, 137] on button "Continue" at bounding box center [384, 139] width 62 height 24
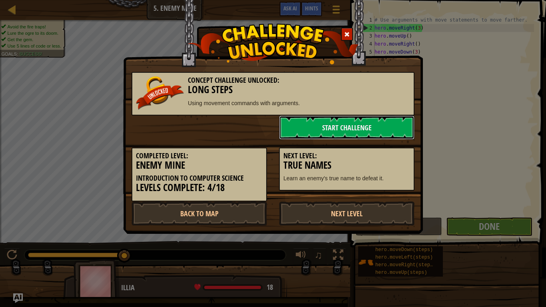
click at [386, 137] on link "Start Challenge" at bounding box center [346, 127] width 135 height 24
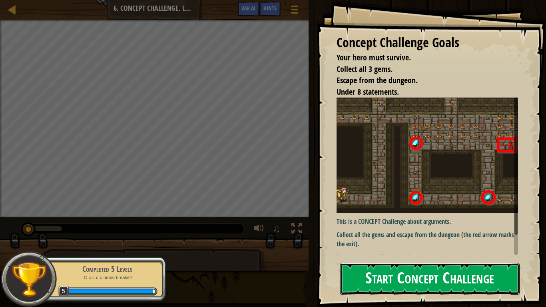
click at [459, 274] on button "Start Concept Challenge" at bounding box center [429, 279] width 179 height 32
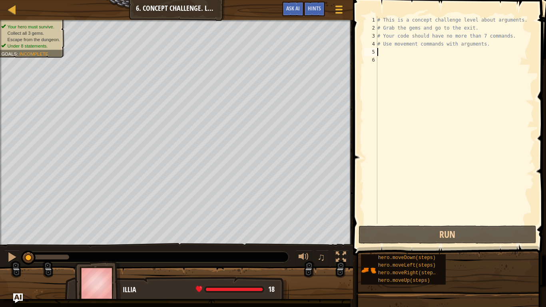
click at [382, 50] on div "# This is a concept challenge level about arguments. # Grab the gems and go to …" at bounding box center [455, 128] width 158 height 224
type textarea "h"
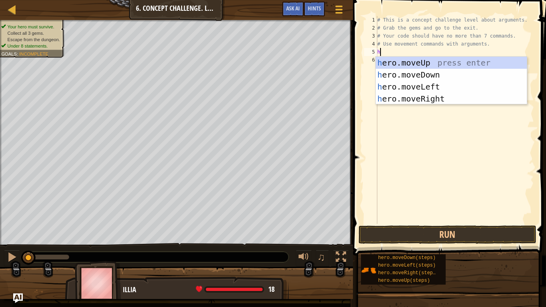
scroll to position [4, 0]
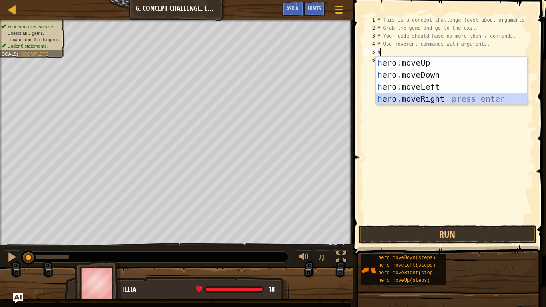
click at [438, 97] on div "h ero.moveUp press enter h ero.moveDown press enter h ero.moveLeft press enter …" at bounding box center [451, 93] width 151 height 72
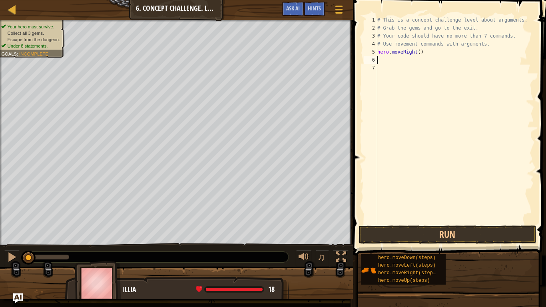
click at [383, 62] on div "# This is a concept challenge level about arguments. # Grab the gems and go to …" at bounding box center [455, 128] width 158 height 224
type textarea "h"
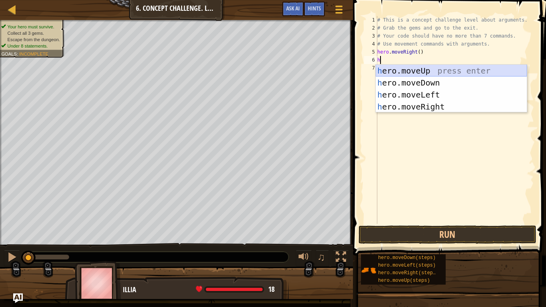
click at [442, 67] on div "h ero.moveUp press enter h ero.moveDown press enter h ero.moveLeft press enter …" at bounding box center [451, 101] width 151 height 72
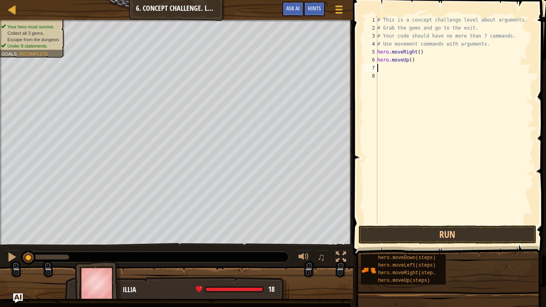
click at [411, 63] on div "# This is a concept challenge level about arguments. # Grab the gems and go to …" at bounding box center [455, 128] width 158 height 224
type textarea "hero.moveUp(3)"
click at [391, 71] on div "# This is a concept challenge level about arguments. # Grab the gems and go to …" at bounding box center [455, 128] width 158 height 224
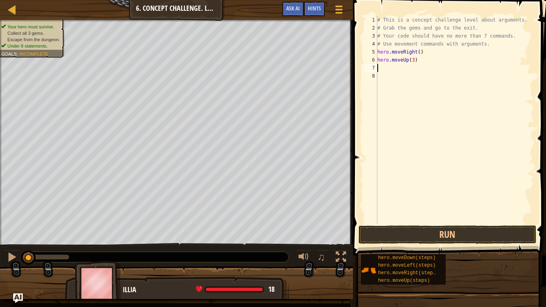
type textarea "h"
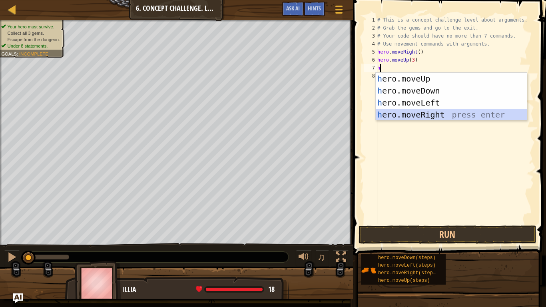
click at [432, 112] on div "h ero.moveUp press enter h ero.moveDown press enter h ero.moveLeft press enter …" at bounding box center [451, 109] width 151 height 72
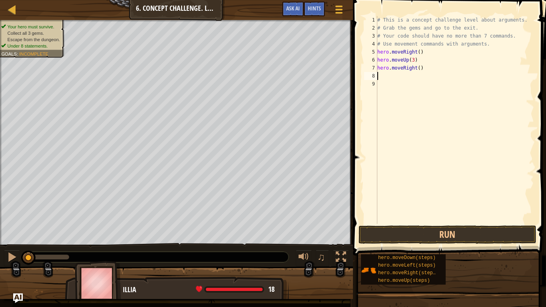
click at [418, 70] on div "# This is a concept challenge level about arguments. # Grab the gems and go to …" at bounding box center [455, 128] width 158 height 224
type textarea "hero.moveRight(2)"
click at [404, 79] on div "# This is a concept challenge level about arguments. # Grab the gems and go to …" at bounding box center [455, 128] width 158 height 224
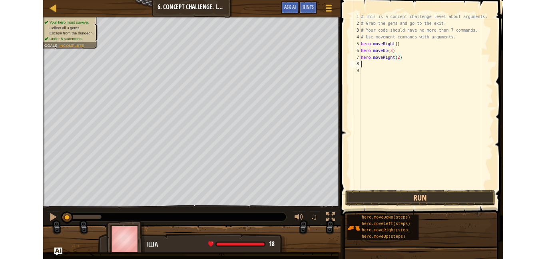
scroll to position [4, 0]
